Goal: Find specific page/section: Find specific page/section

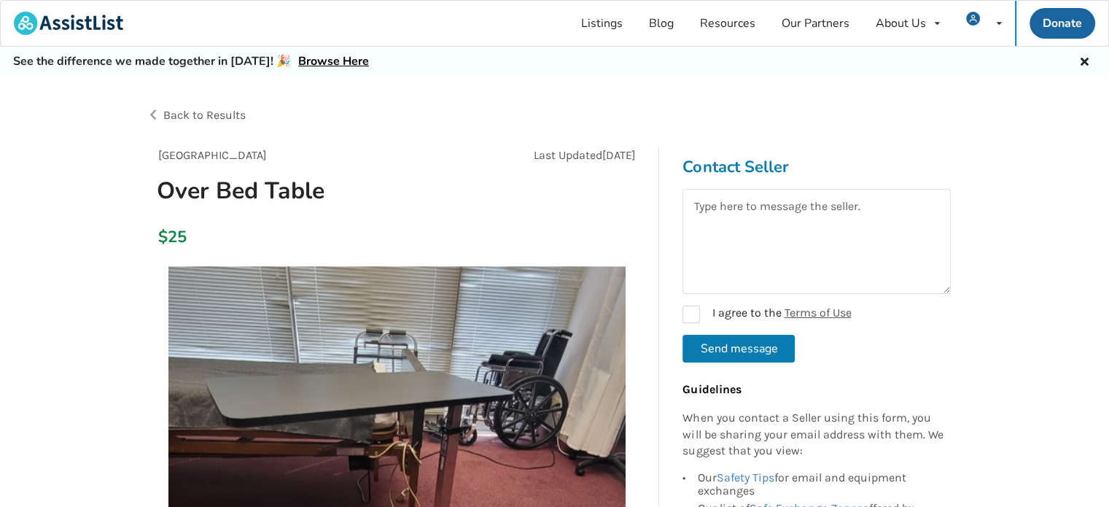
click at [178, 119] on span "Back to Results" at bounding box center [204, 115] width 82 height 14
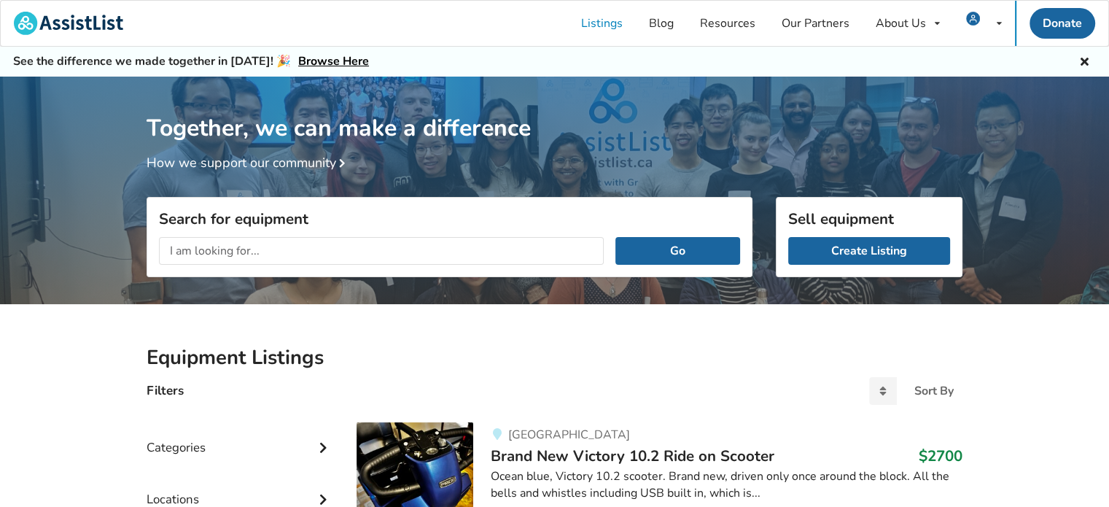
click at [245, 247] on input "text" at bounding box center [381, 251] width 445 height 28
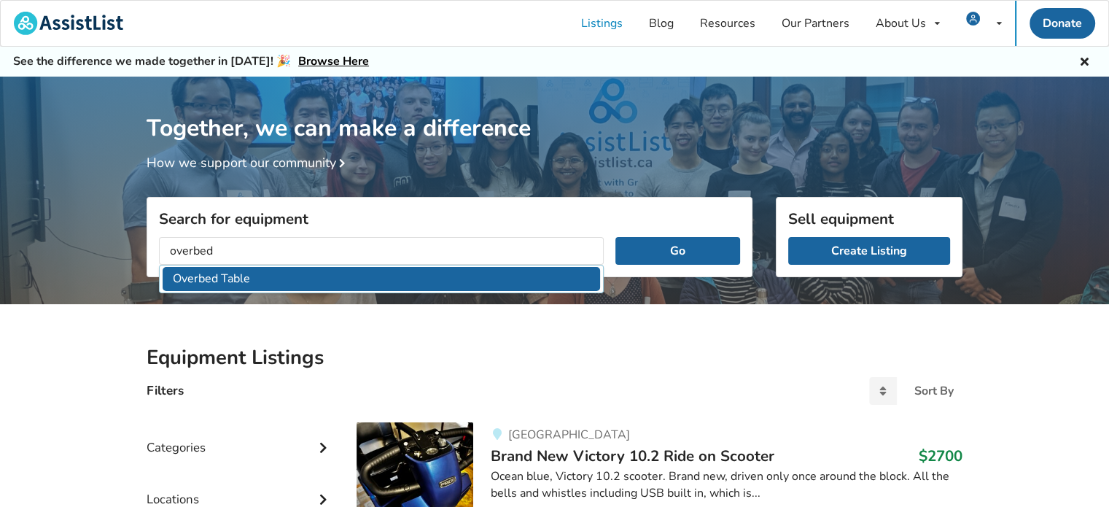
click at [210, 282] on li "Overbed Table" at bounding box center [382, 279] width 438 height 24
type input "Overbed Table"
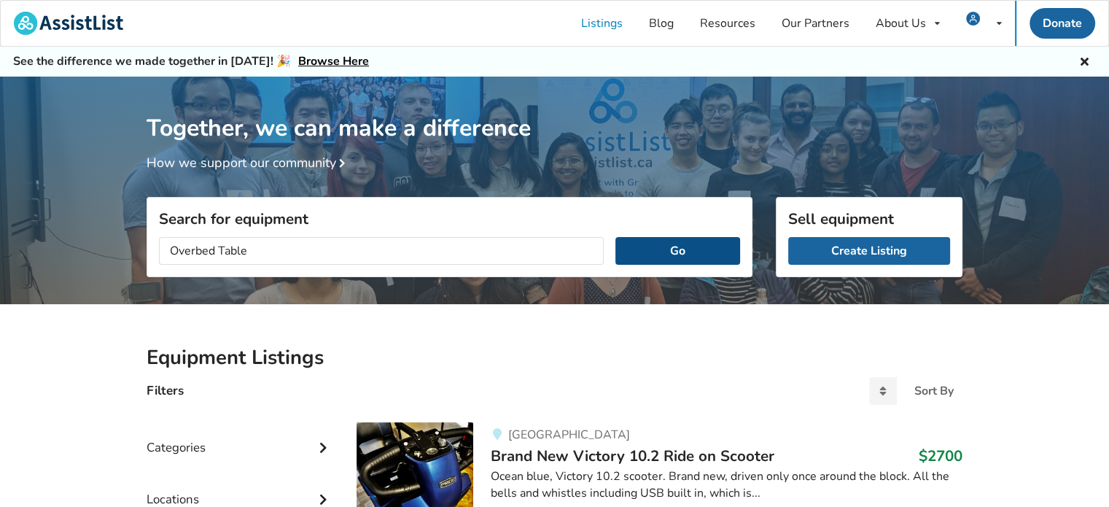
click at [683, 255] on button "Go" at bounding box center [677, 251] width 125 height 28
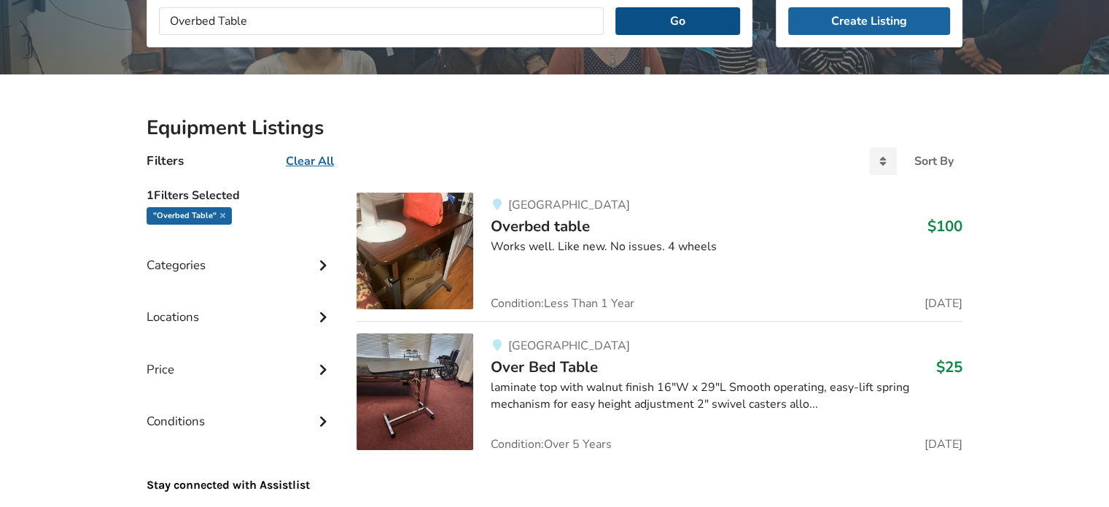
scroll to position [121, 0]
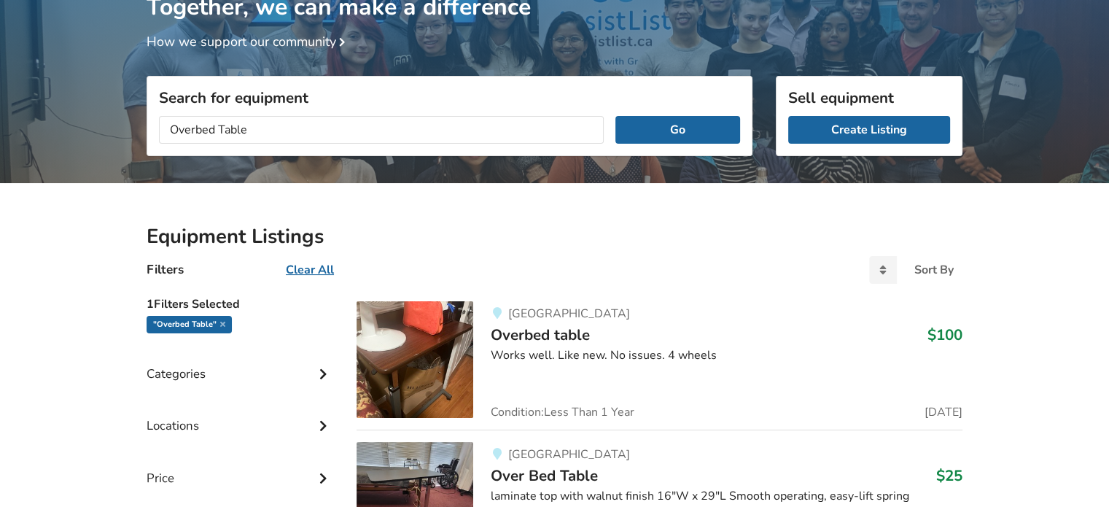
click at [545, 336] on span "Overbed table" at bounding box center [540, 334] width 99 height 20
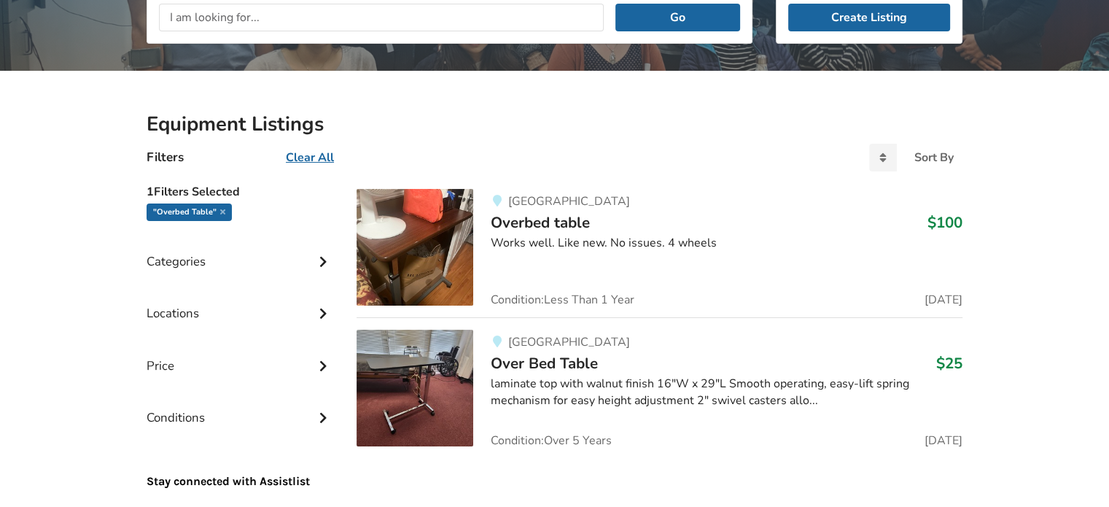
scroll to position [194, 0]
